Goal: Task Accomplishment & Management: Use online tool/utility

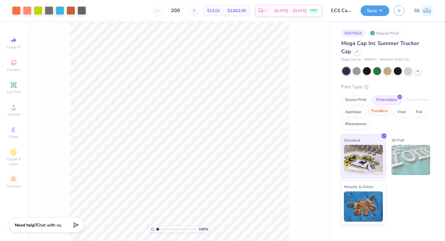
click at [375, 112] on div "Transfers" at bounding box center [379, 111] width 24 height 9
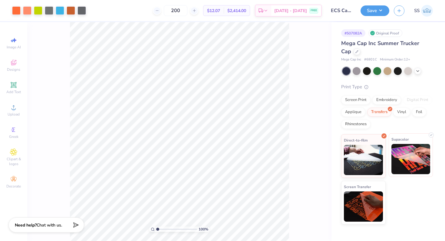
click at [396, 152] on img at bounding box center [410, 159] width 39 height 30
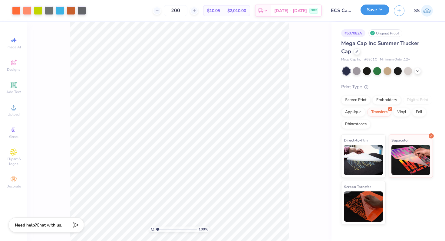
click at [371, 9] on button "Save" at bounding box center [374, 10] width 29 height 11
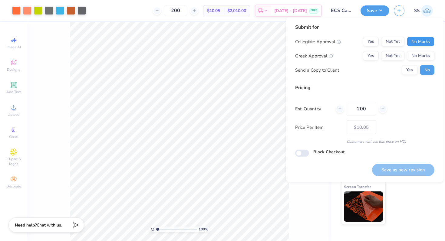
click at [422, 44] on button "No Marks" at bounding box center [420, 42] width 28 height 10
click at [421, 55] on button "No Marks" at bounding box center [420, 56] width 28 height 10
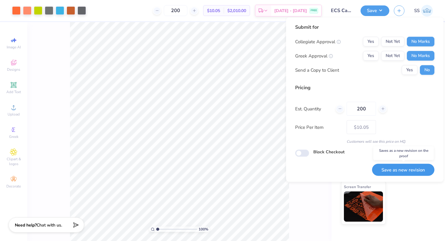
click at [396, 171] on button "Save as new revision" at bounding box center [403, 170] width 62 height 12
type input "$10.05"
